Goal: Obtain resource: Download file/media

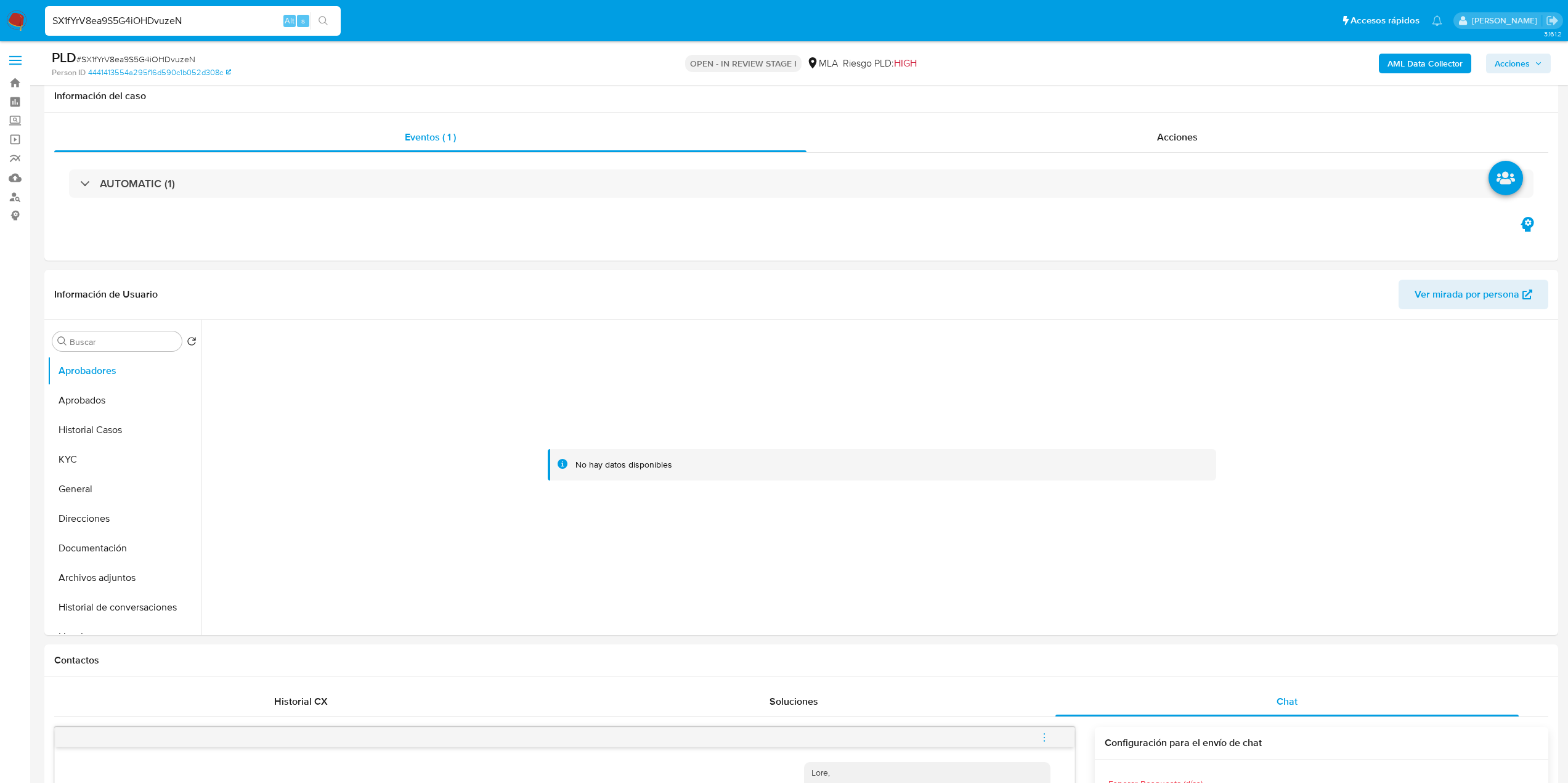
select select "10"
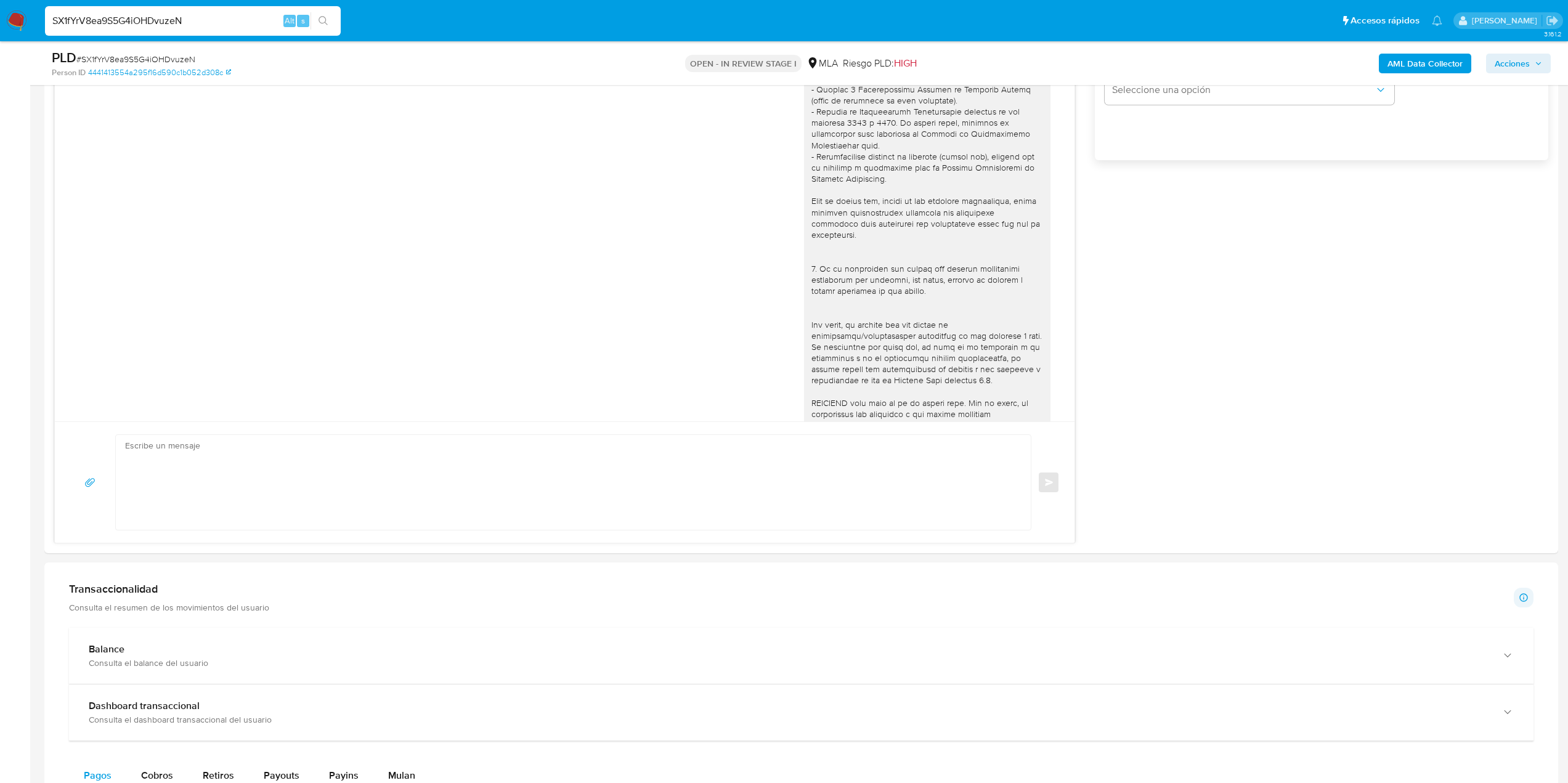
scroll to position [507, 0]
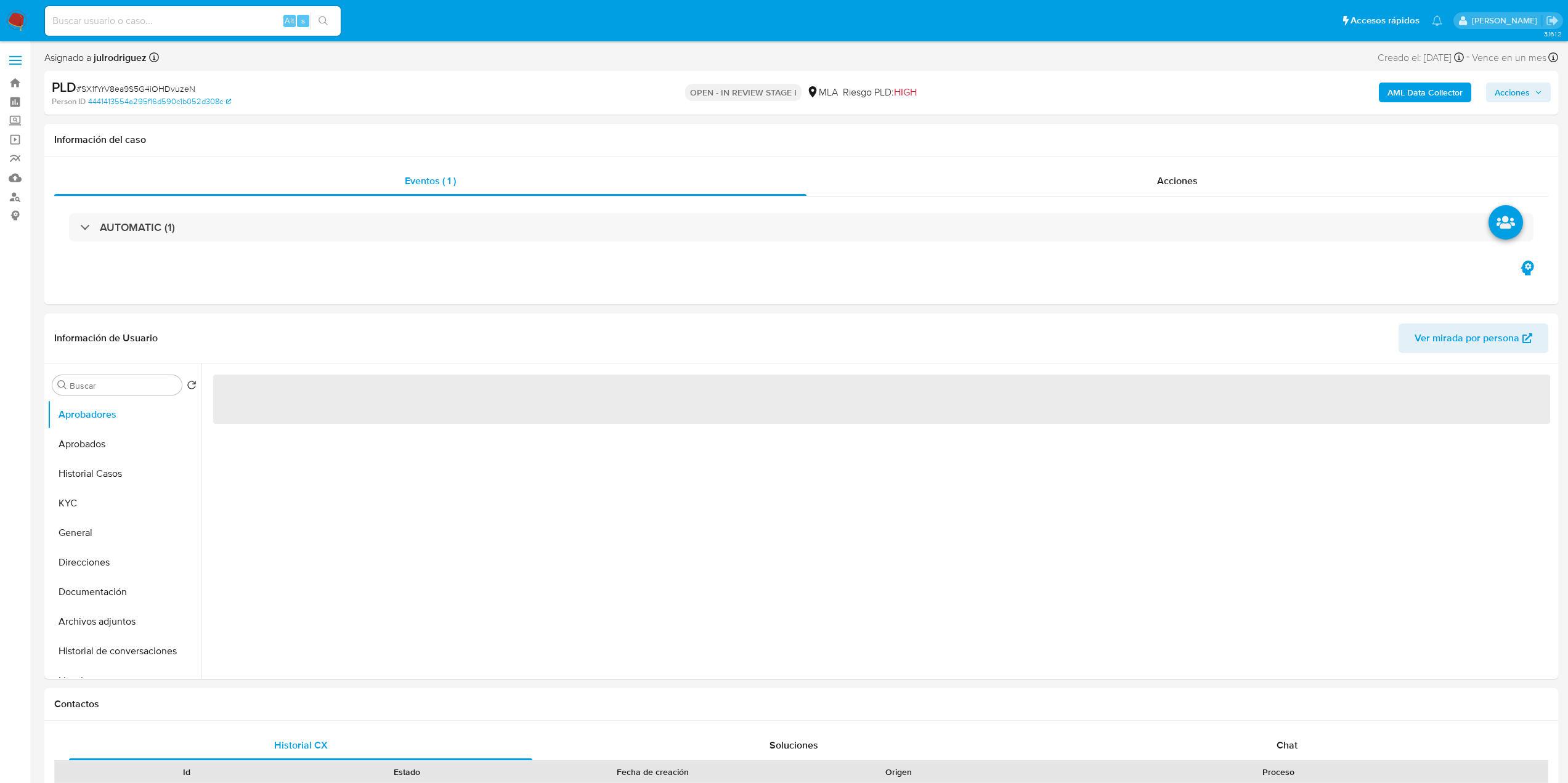
select select "10"
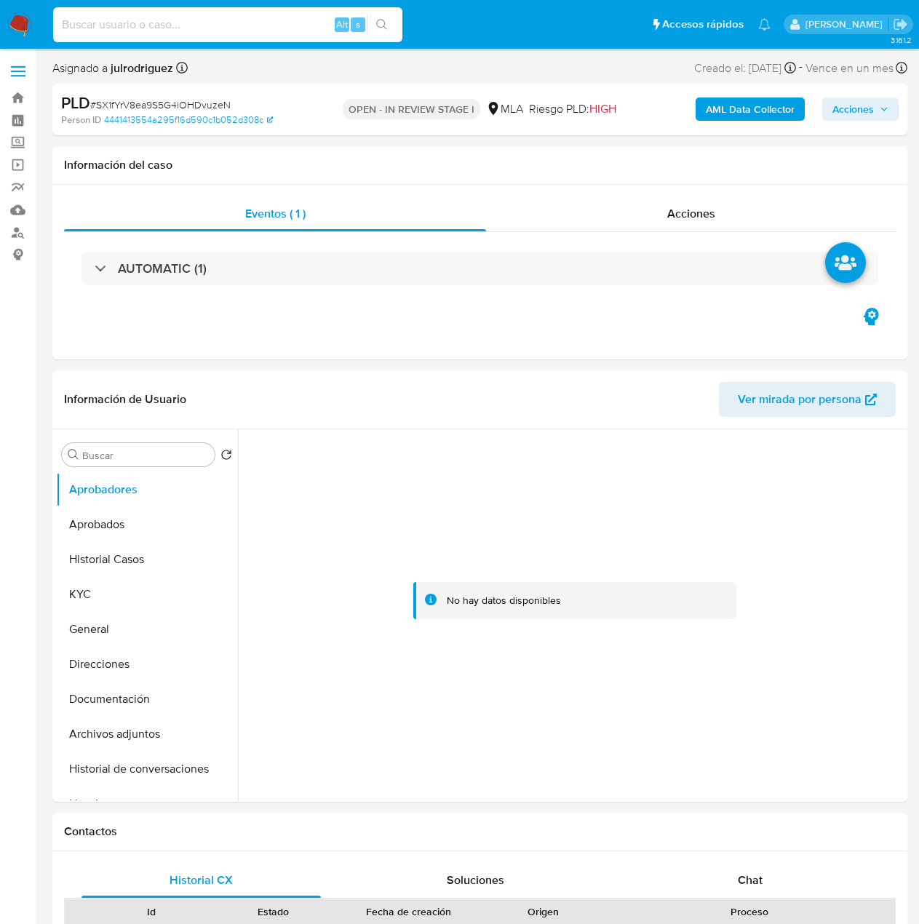
click at [168, 19] on input at bounding box center [227, 24] width 349 height 19
paste input "MZkr0UplKhFdkRIOJZqsAVQK"
type input "MZkr0UplKhFdkRIOJZqsAVQK"
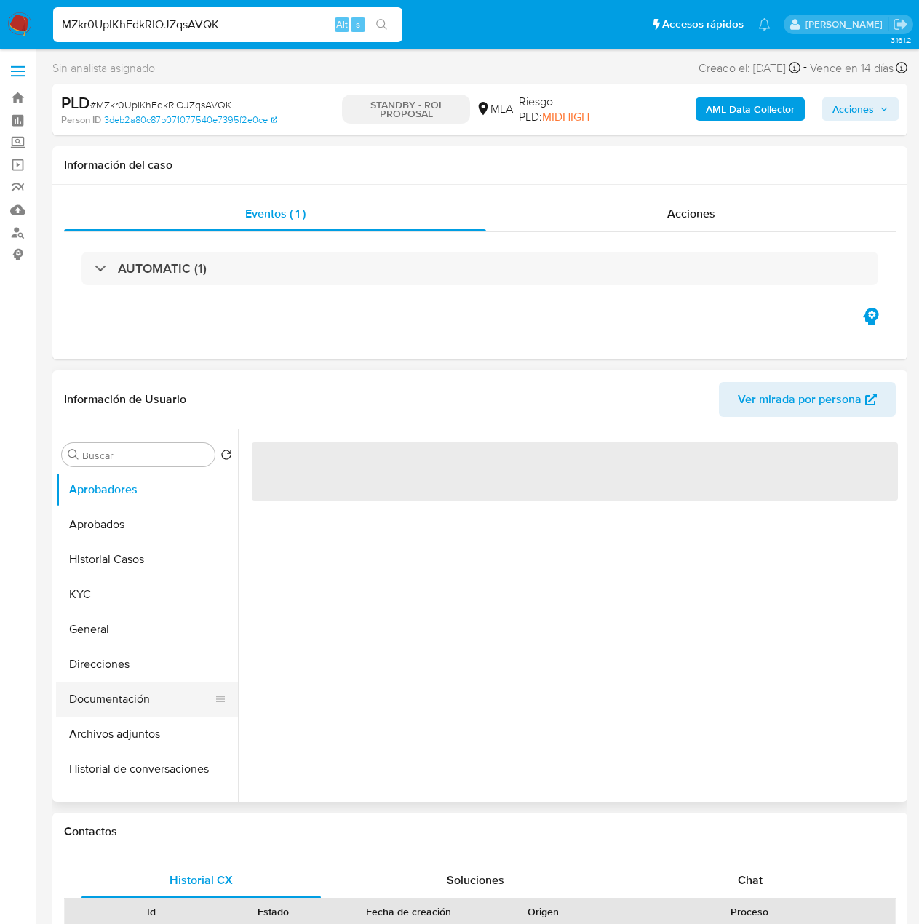
select select "10"
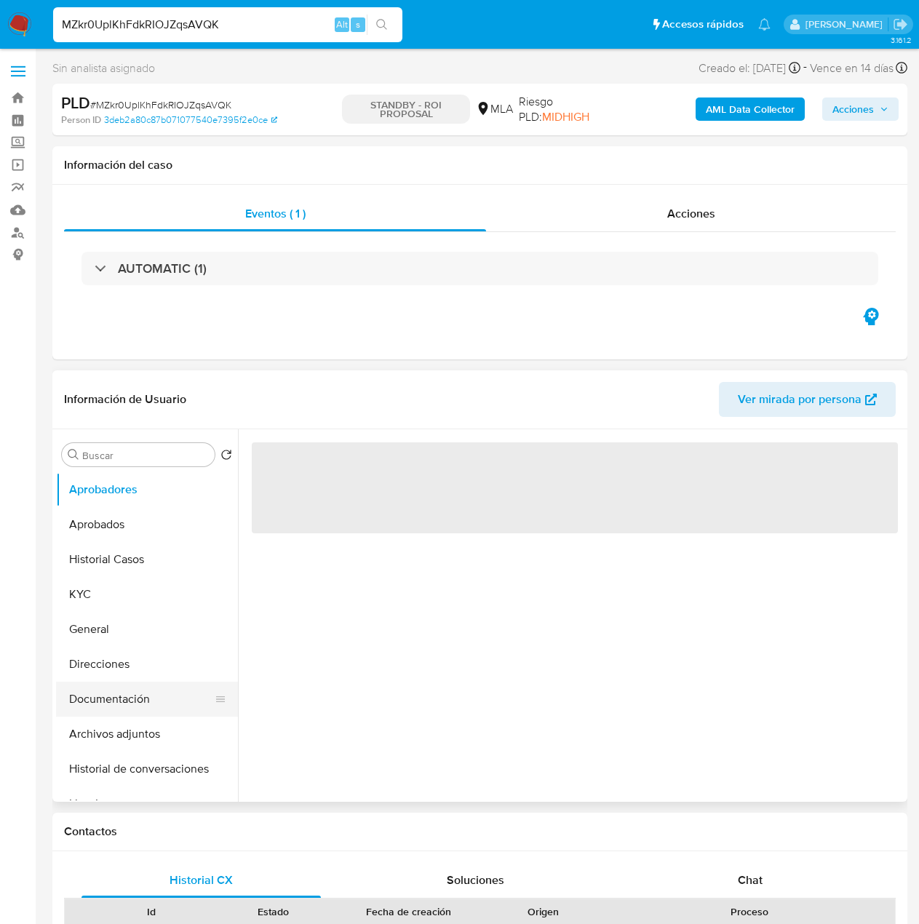
click at [154, 705] on button "Documentación" at bounding box center [141, 699] width 170 height 35
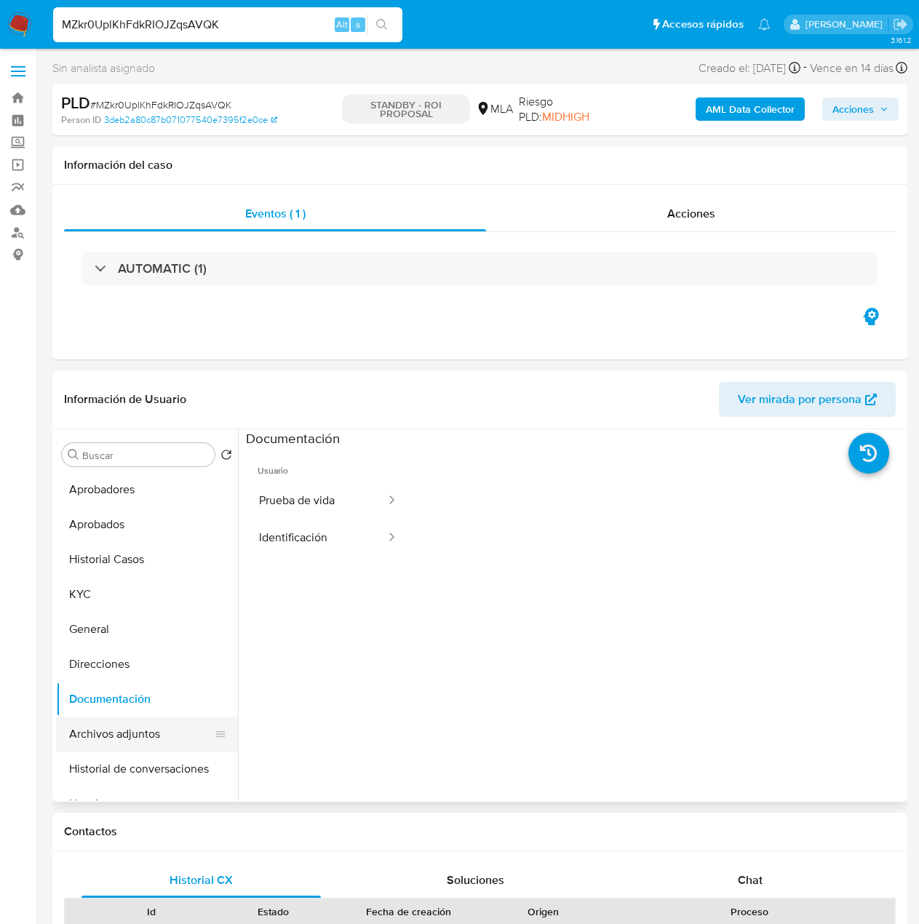
click at [151, 741] on button "Archivos adjuntos" at bounding box center [141, 734] width 170 height 35
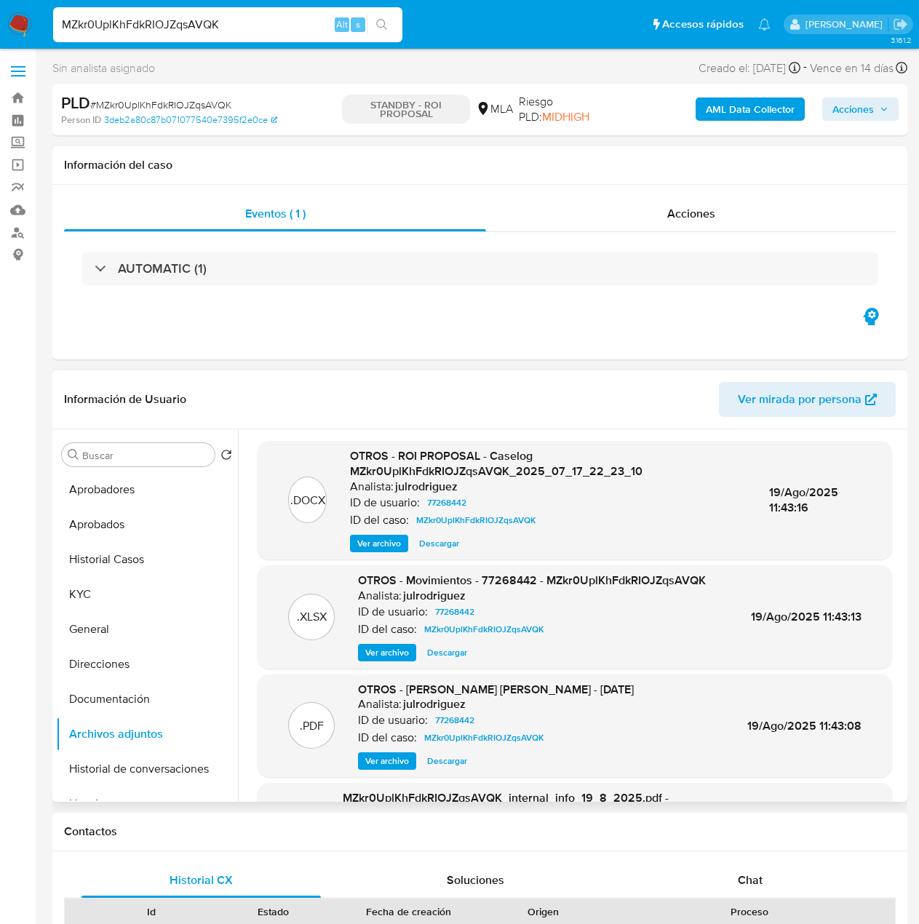
click at [446, 541] on span "Descargar" at bounding box center [439, 543] width 40 height 15
